Goal: Find specific page/section: Find specific page/section

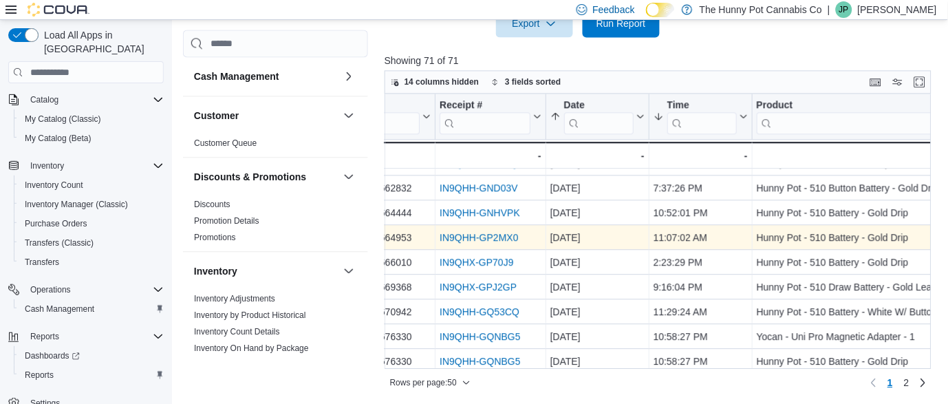
scroll to position [686, 0]
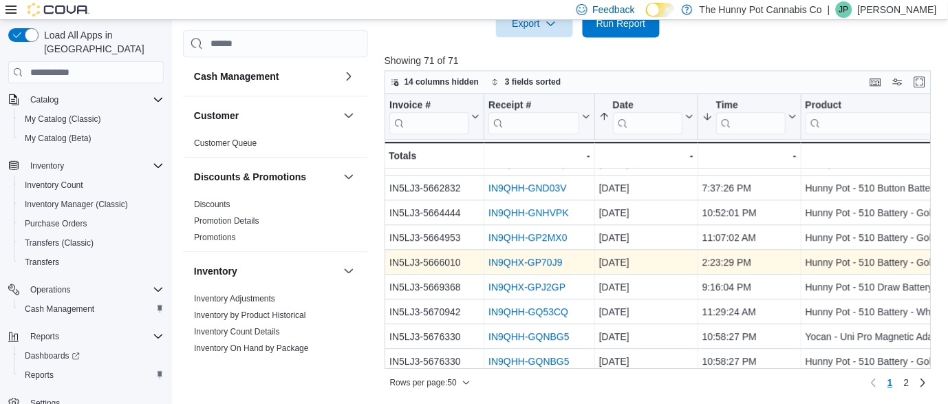
click at [532, 264] on link "IN9QHX-GP70J9" at bounding box center [525, 262] width 74 height 11
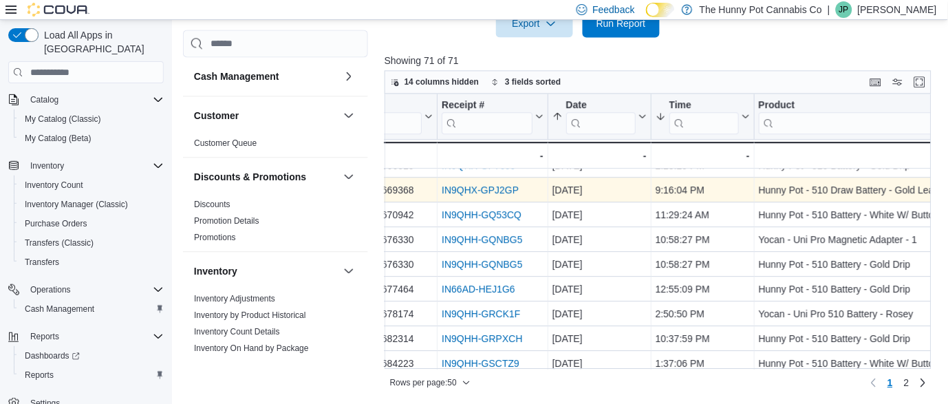
scroll to position [785, 47]
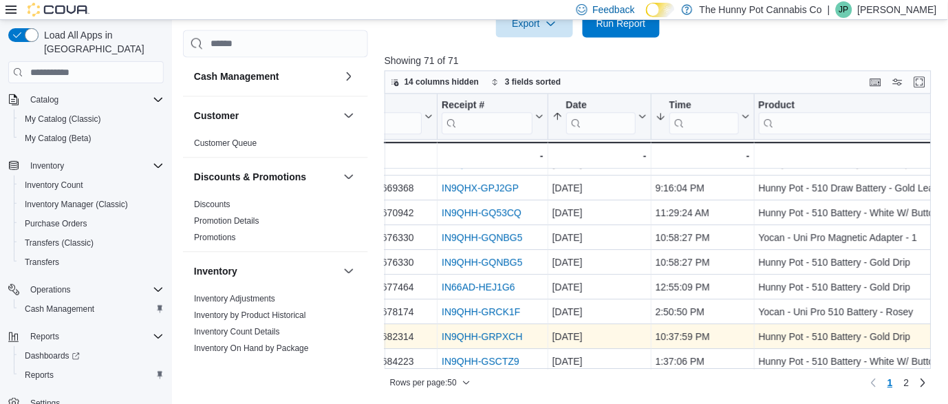
click at [516, 334] on link "IN9QHH-GRPXCH" at bounding box center [481, 336] width 80 height 11
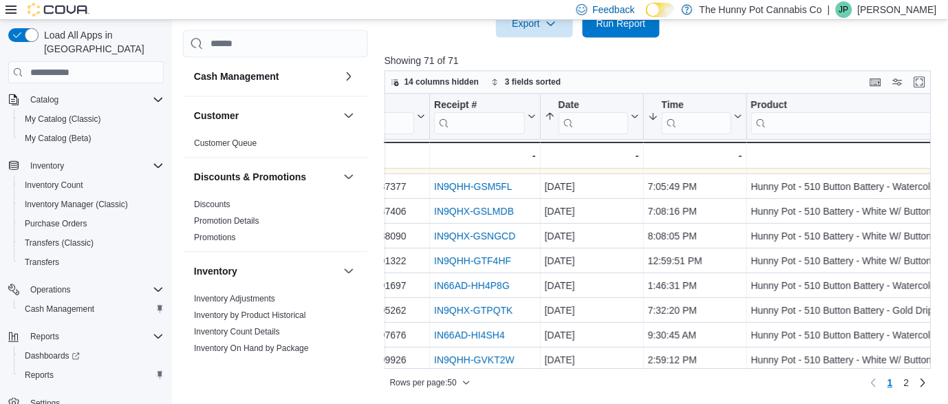
scroll to position [1038, 55]
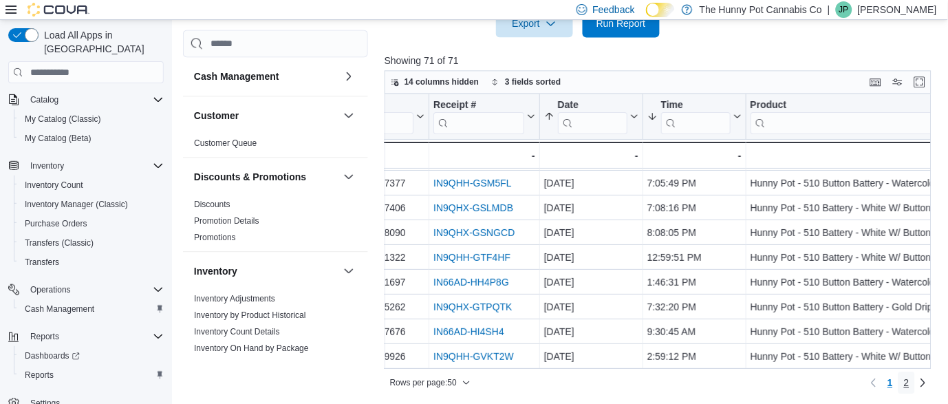
click at [907, 384] on span "2" at bounding box center [907, 382] width 6 height 14
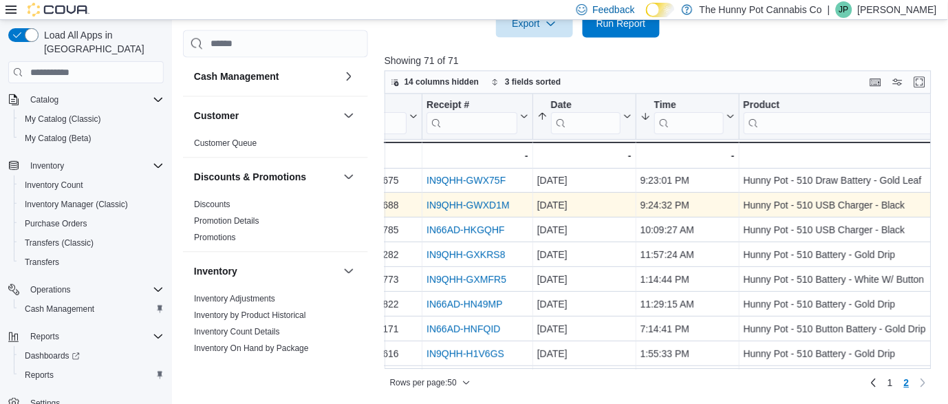
scroll to position [3, 62]
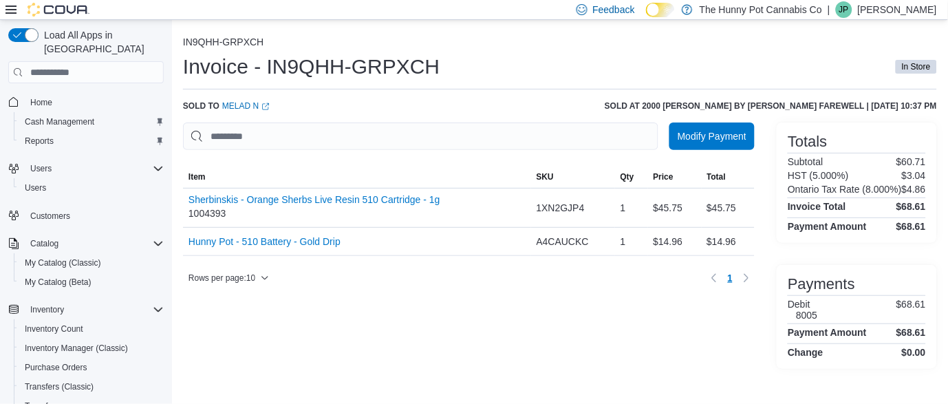
click at [512, 46] on ol "IN9QHH-GRPXCH" at bounding box center [560, 43] width 754 height 14
click at [516, 45] on ol "IN9QHH-GRPXCH" at bounding box center [560, 43] width 754 height 14
